Goal: Navigation & Orientation: Find specific page/section

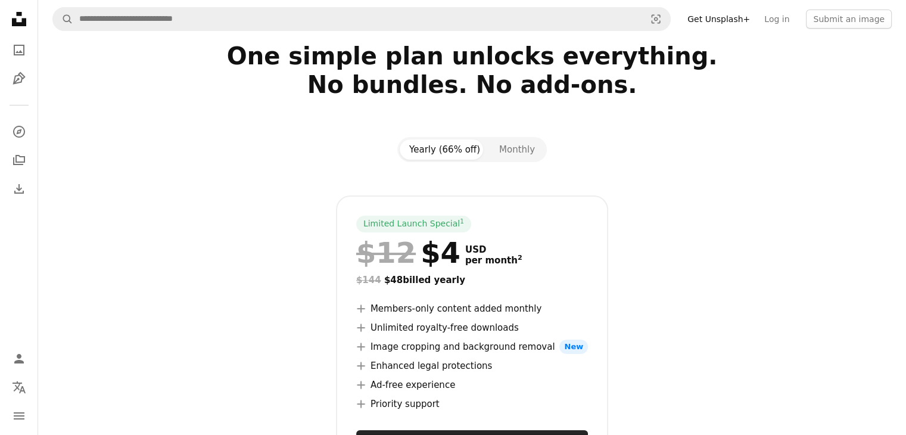
scroll to position [60, 0]
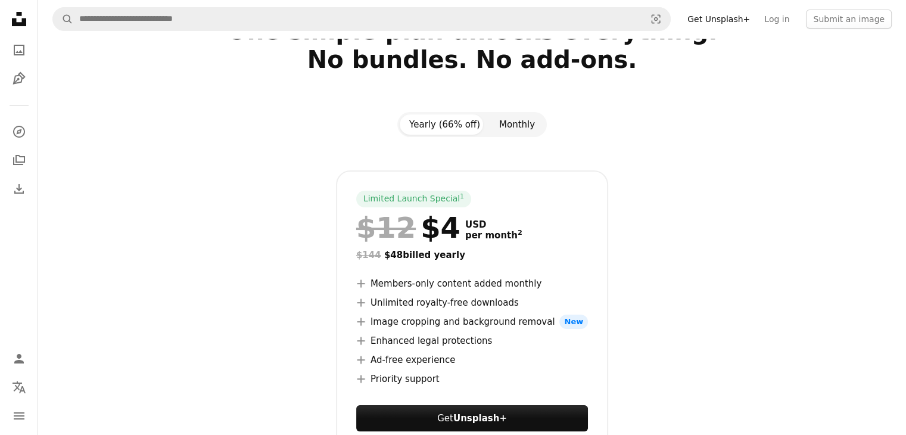
click at [525, 129] on button "Monthly" at bounding box center [517, 124] width 55 height 20
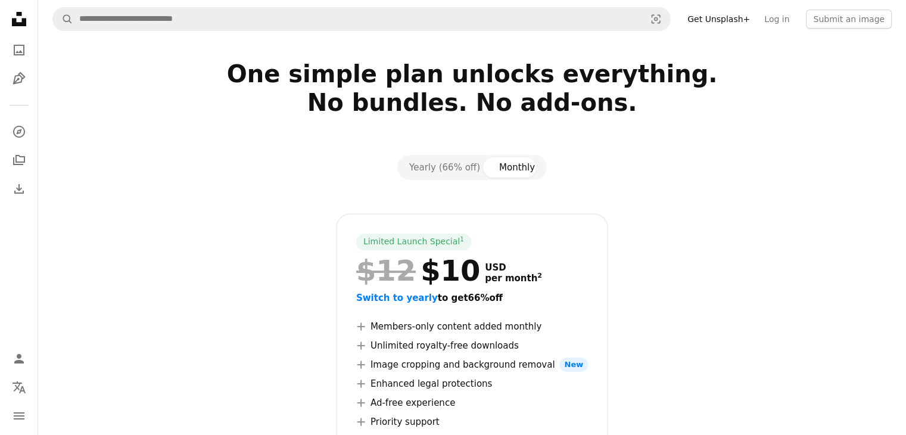
scroll to position [0, 0]
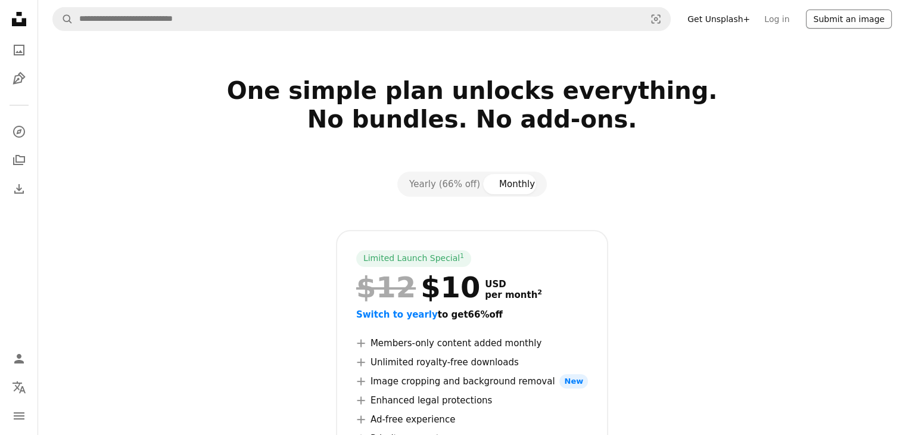
click at [865, 13] on button "Submit an image" at bounding box center [849, 19] width 86 height 19
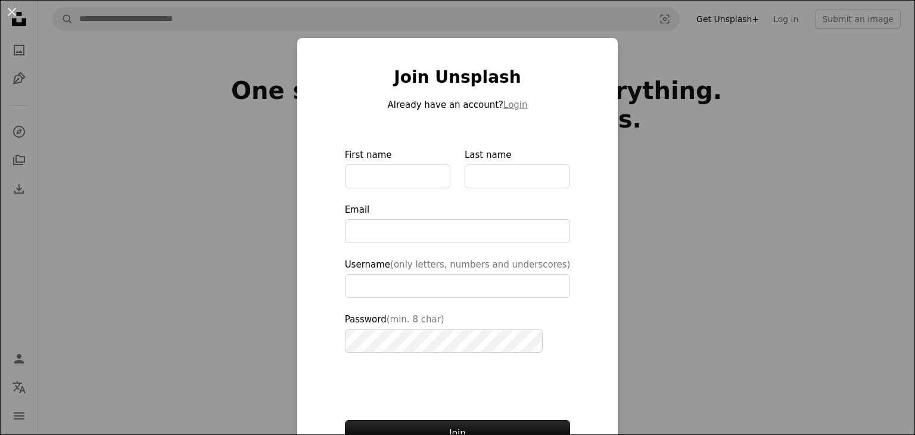
click at [672, 168] on div "An X shape Join Unsplash Already have an account? Login First name Last name Em…" at bounding box center [457, 217] width 915 height 435
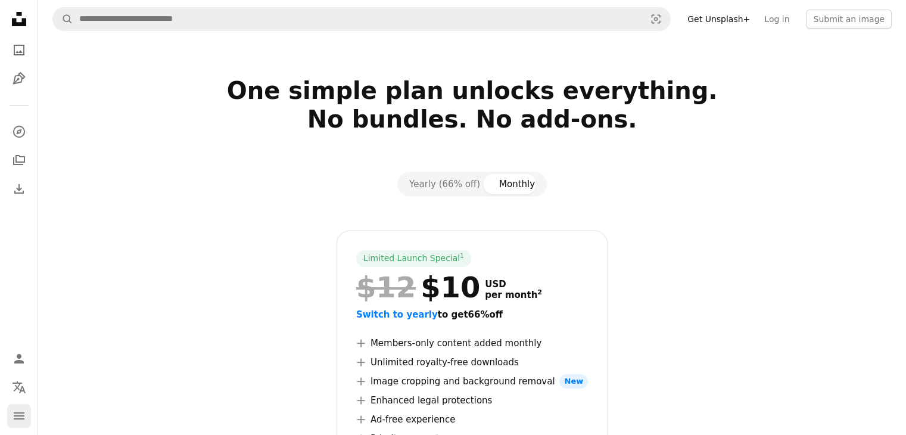
click at [21, 409] on icon "navigation menu" at bounding box center [19, 416] width 14 height 14
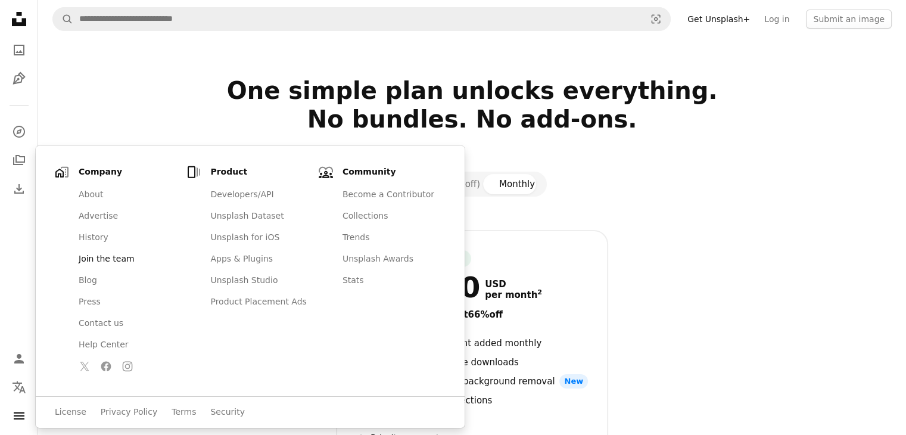
click at [89, 258] on link "Join the team" at bounding box center [126, 258] width 110 height 21
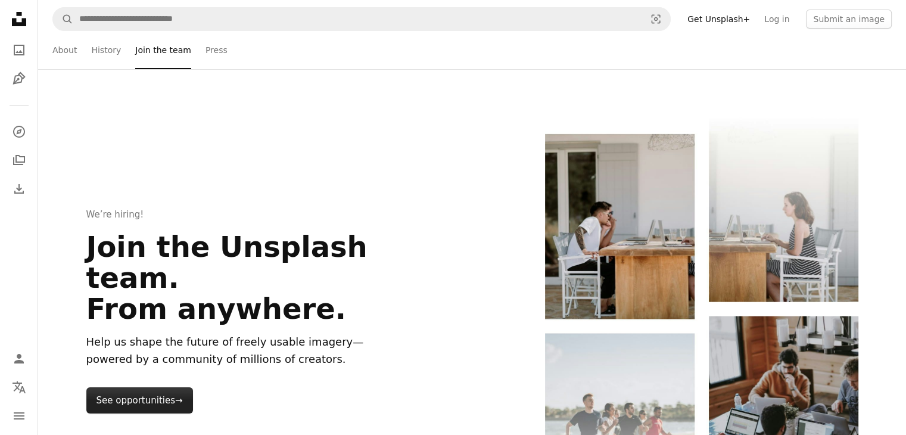
click at [138, 387] on link "See opportunities →" at bounding box center [139, 400] width 107 height 26
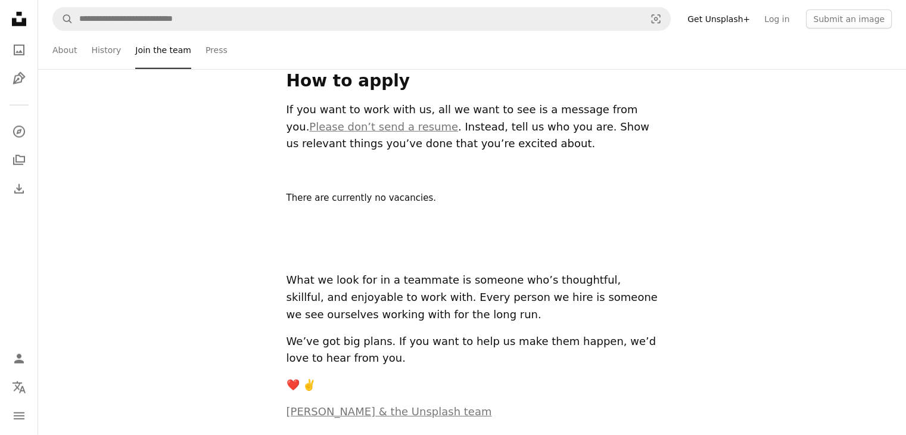
scroll to position [3327, 0]
click at [27, 83] on link "Pen Tool" at bounding box center [19, 79] width 24 height 24
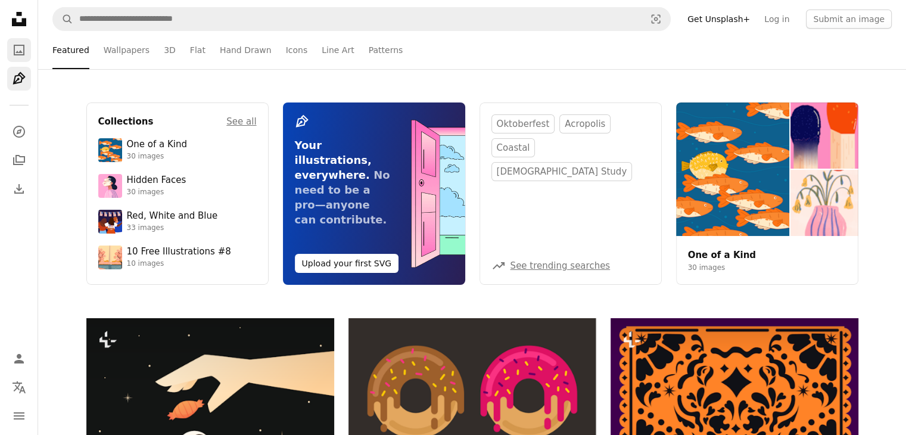
click at [23, 48] on icon "Photos" at bounding box center [19, 50] width 11 height 11
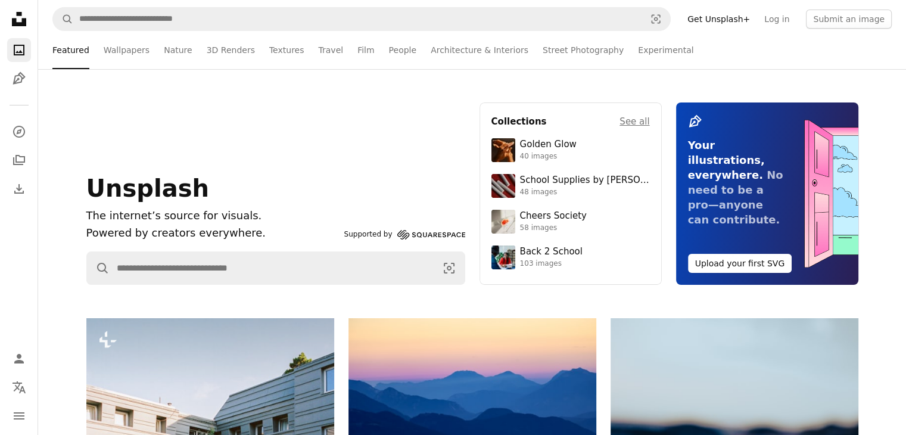
click at [11, 15] on icon "Unsplash logo Unsplash Home" at bounding box center [19, 19] width 24 height 24
click at [652, 120] on section "Collections See all Golden Glow 40 images School Supplies by Fanette G 48 image…" at bounding box center [571, 193] width 182 height 182
click at [645, 120] on h4 "See all" at bounding box center [635, 121] width 30 height 14
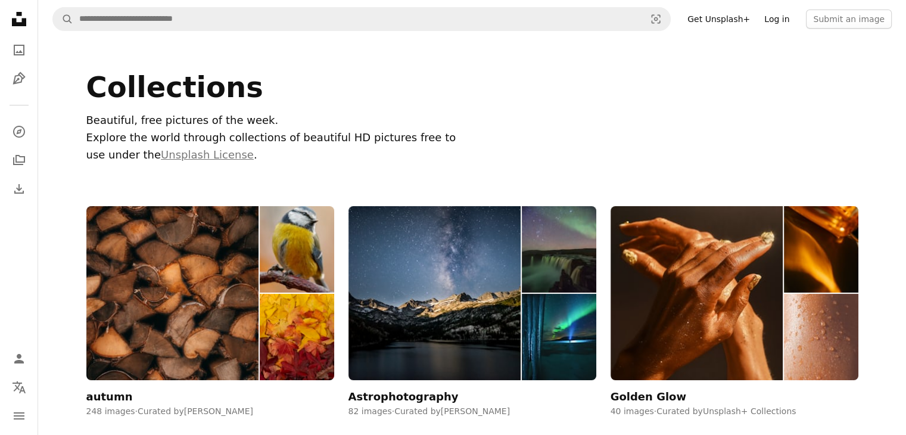
click at [788, 18] on link "Log in" at bounding box center [776, 19] width 39 height 19
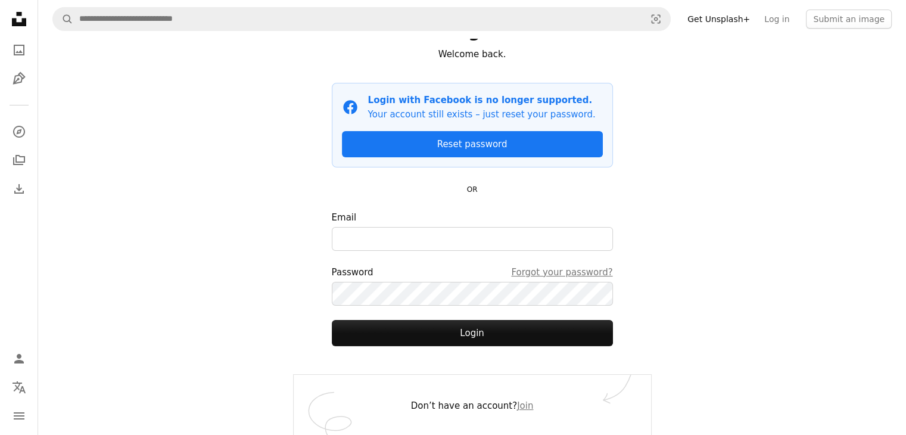
scroll to position [48, 0]
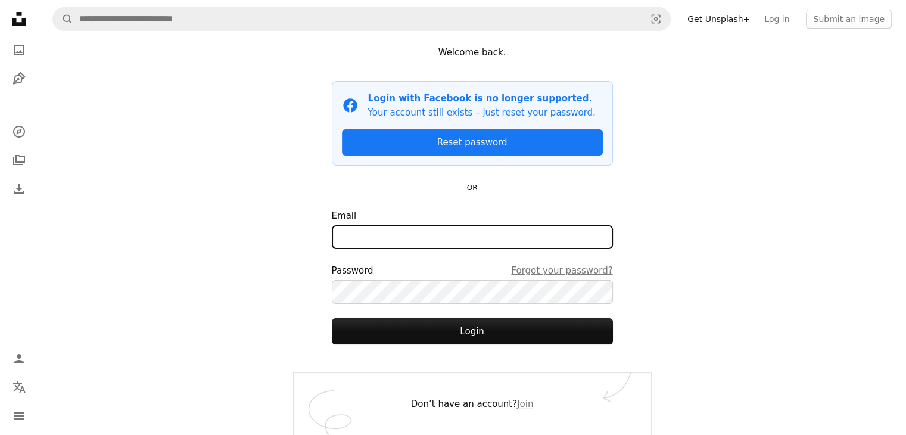
click at [455, 242] on input "Email" at bounding box center [472, 237] width 281 height 24
type input "**********"
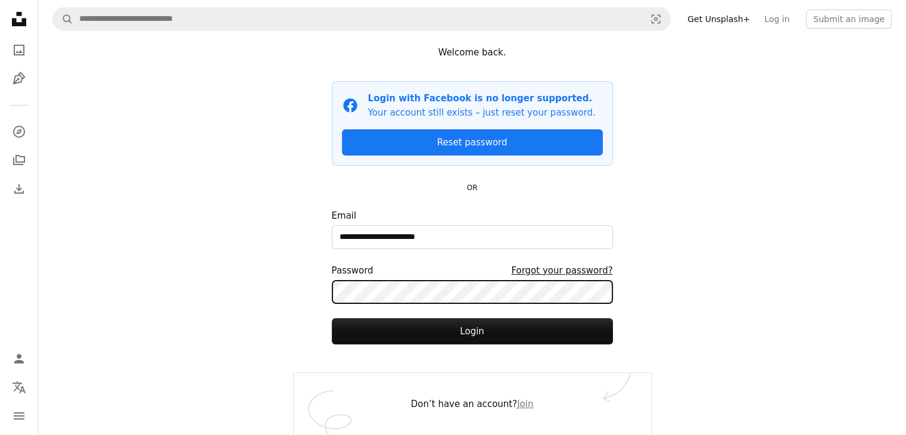
click at [332, 318] on button "Login" at bounding box center [472, 331] width 281 height 26
